Goal: Task Accomplishment & Management: Use online tool/utility

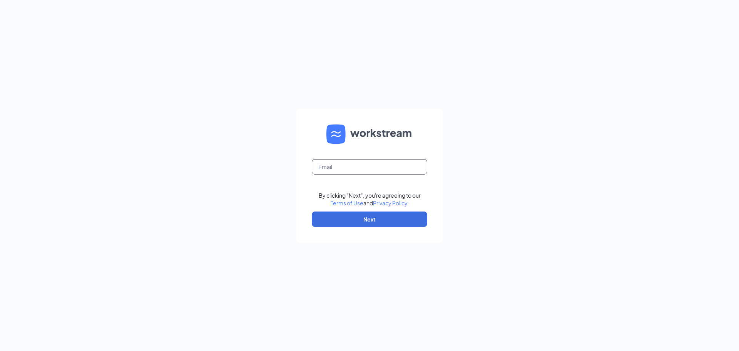
drag, startPoint x: 329, startPoint y: 161, endPoint x: 332, endPoint y: 165, distance: 4.7
click at [332, 165] on input "text" at bounding box center [370, 166] width 116 height 15
type input "popeyes5471@yahoo.com"
click at [367, 224] on button "Next" at bounding box center [370, 218] width 116 height 15
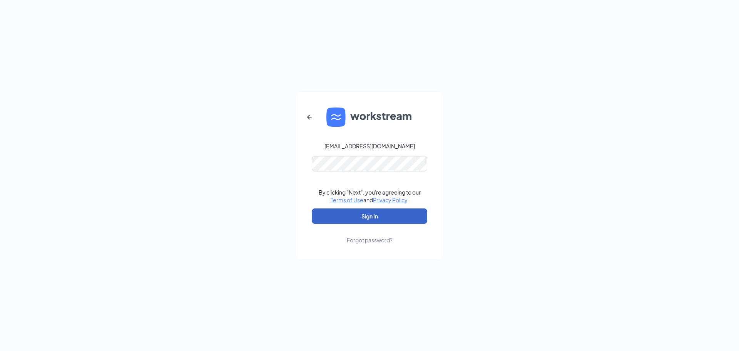
click at [362, 214] on button "Sign In" at bounding box center [370, 215] width 116 height 15
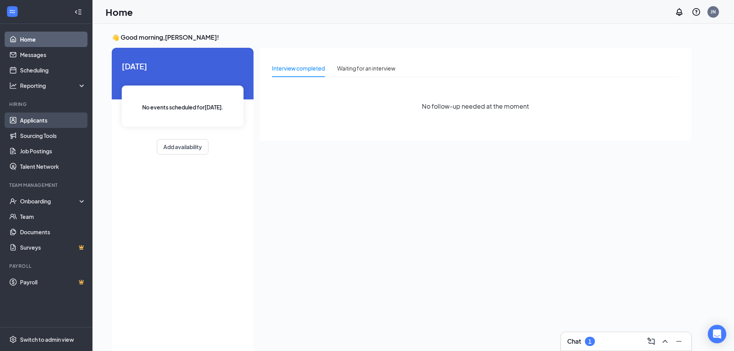
click at [41, 114] on link "Applicants" at bounding box center [53, 119] width 66 height 15
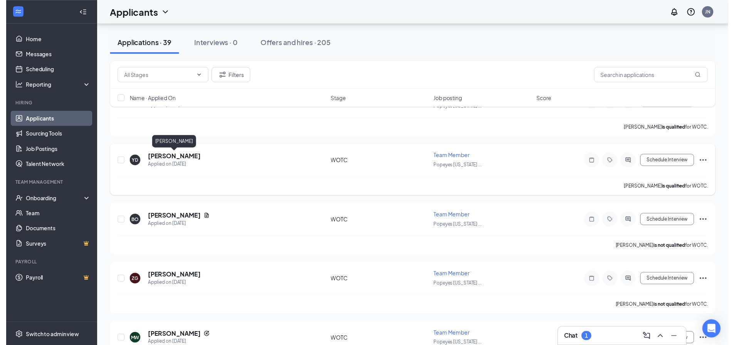
scroll to position [77, 0]
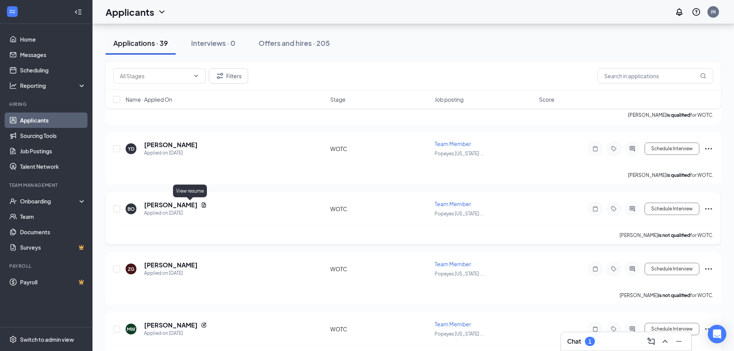
click at [201, 206] on icon "Document" at bounding box center [204, 205] width 6 height 6
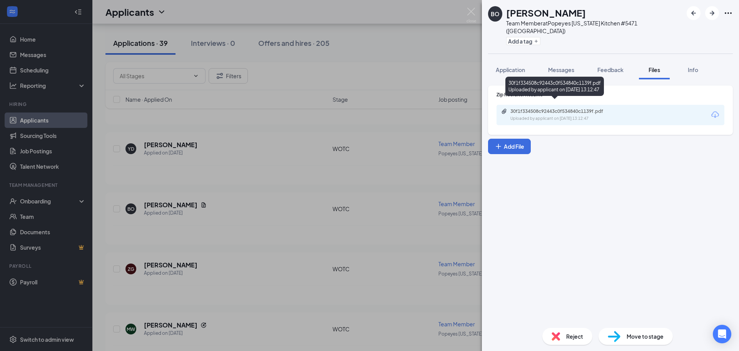
click at [586, 108] on div "30f1f334508c92443c0f534840c1139f.pdf" at bounding box center [565, 111] width 108 height 6
click at [473, 10] on img at bounding box center [472, 15] width 10 height 15
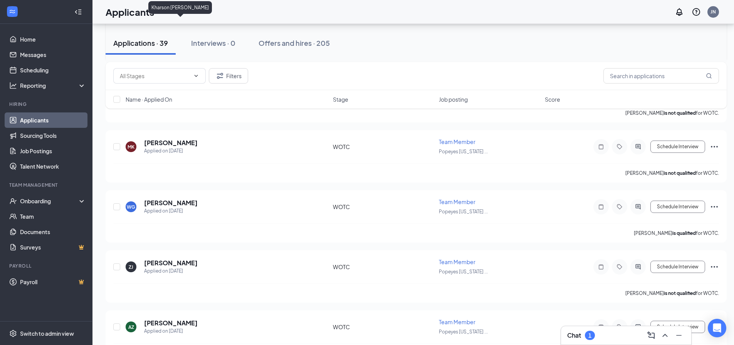
scroll to position [1656, 0]
